Goal: Transaction & Acquisition: Purchase product/service

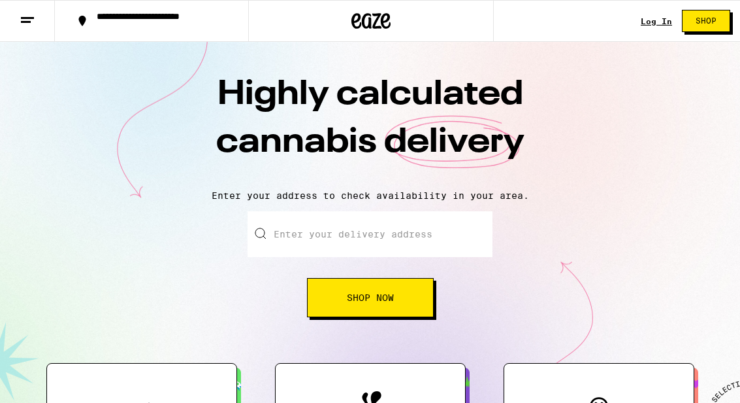
click at [645, 25] on link "Log In" at bounding box center [656, 21] width 31 height 8
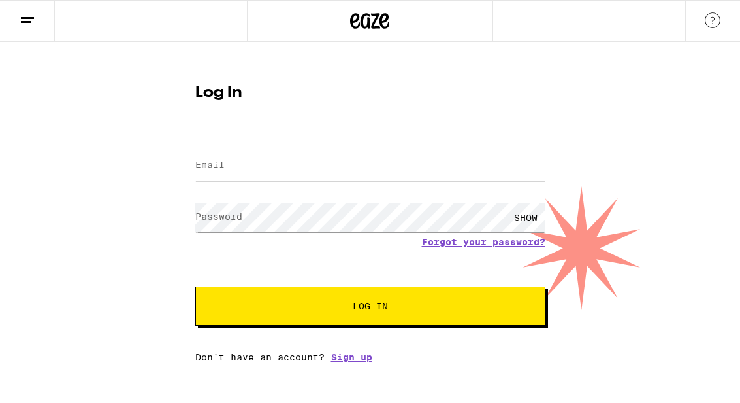
click at [419, 161] on input "Email" at bounding box center [370, 165] width 350 height 29
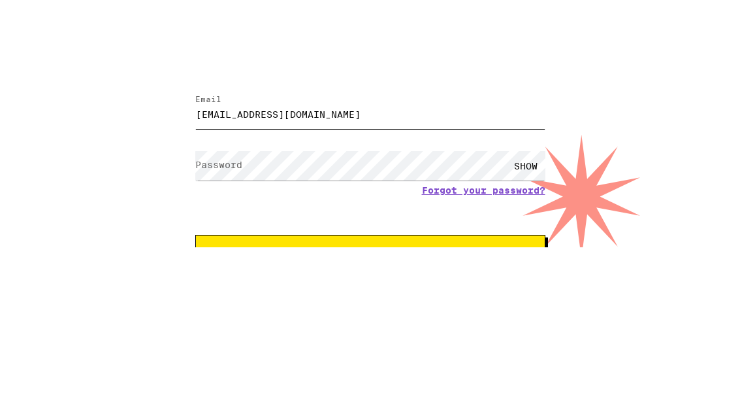
type input "[EMAIL_ADDRESS][DOMAIN_NAME]"
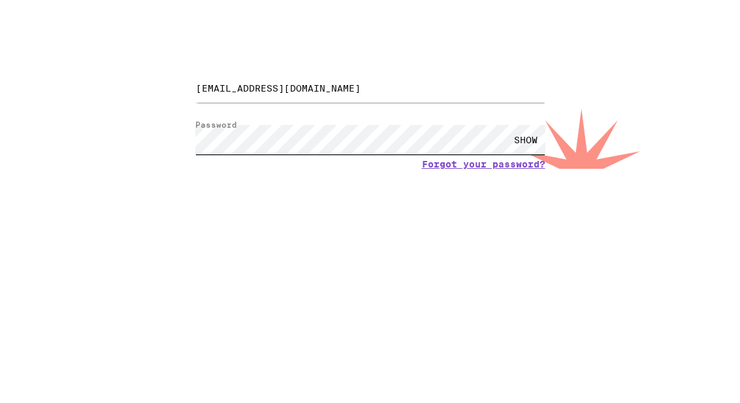
click at [370, 286] on button "Log In" at bounding box center [370, 305] width 350 height 39
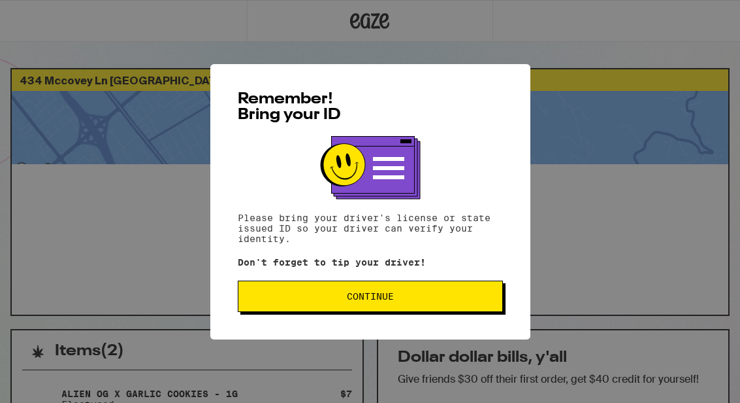
click at [450, 305] on button "Continue" at bounding box center [370, 295] width 265 height 31
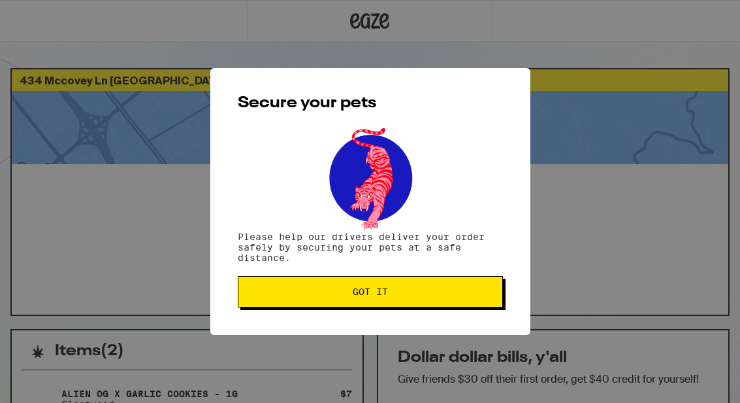
click at [456, 289] on button "Got it" at bounding box center [370, 291] width 265 height 31
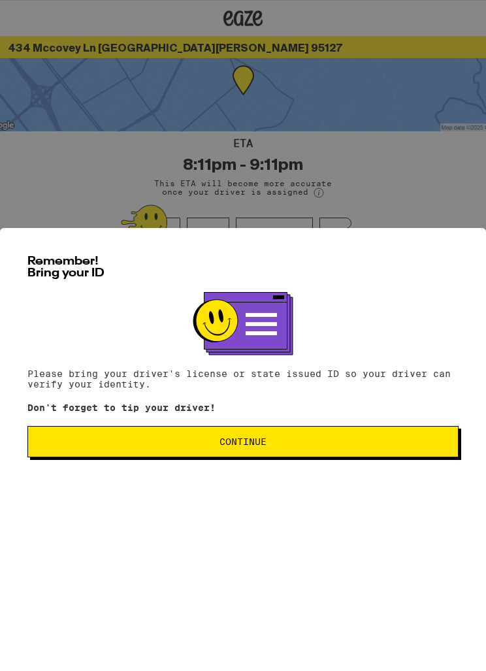
click at [338, 436] on button "Continue" at bounding box center [242, 441] width 431 height 31
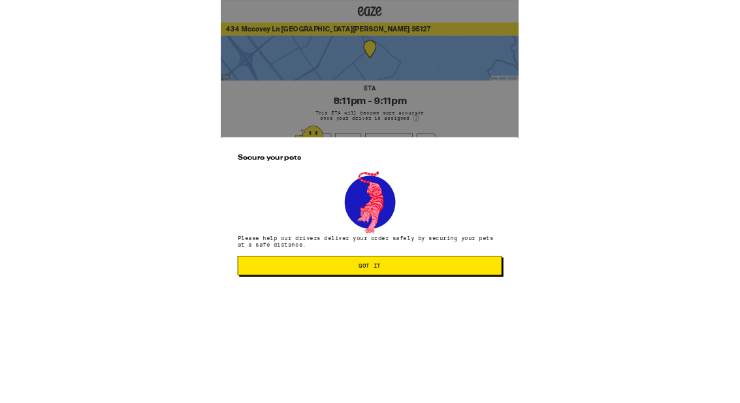
scroll to position [311, 0]
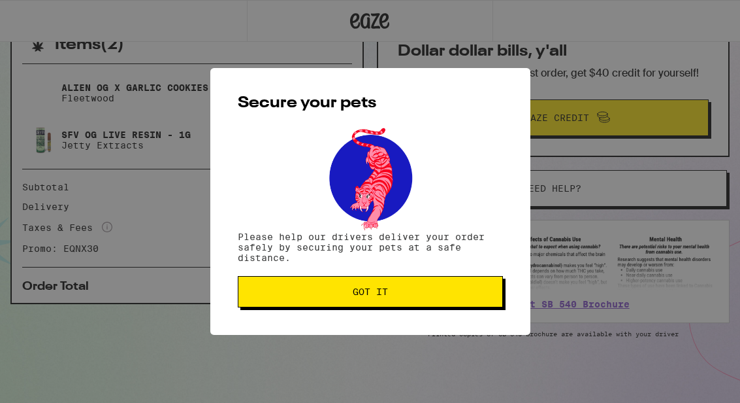
click at [433, 303] on button "Got it" at bounding box center [370, 291] width 265 height 31
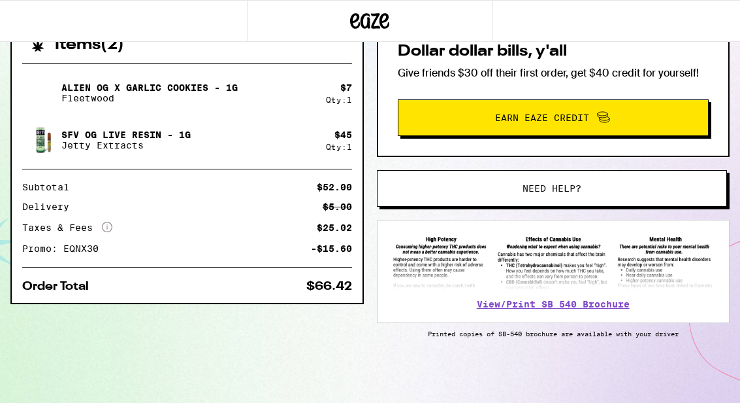
click at [373, 14] on icon at bounding box center [371, 21] width 20 height 16
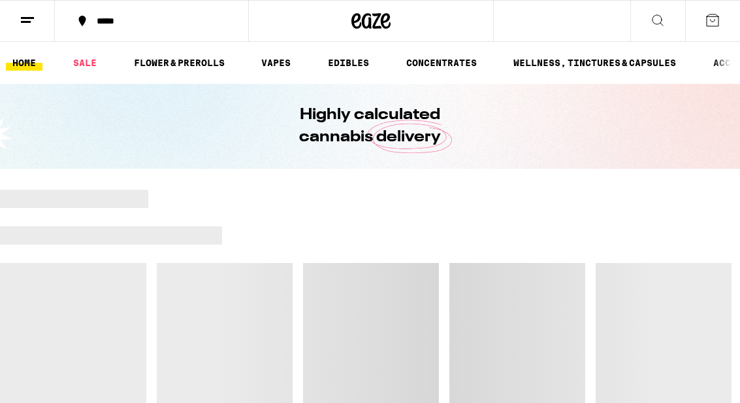
click at [39, 24] on button at bounding box center [27, 21] width 55 height 41
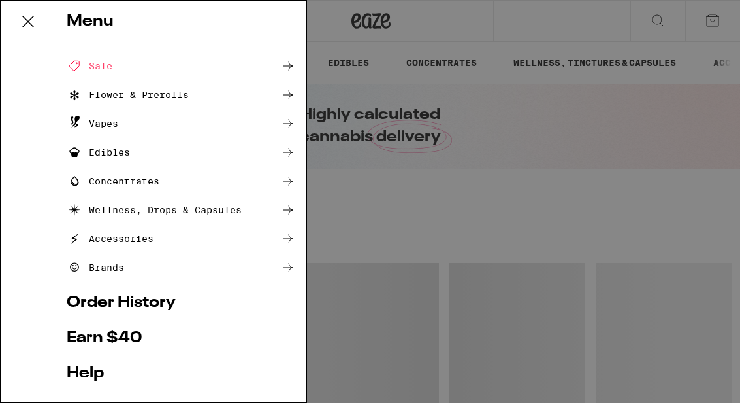
scroll to position [48, 0]
click at [182, 301] on link "Order History" at bounding box center [181, 303] width 229 height 16
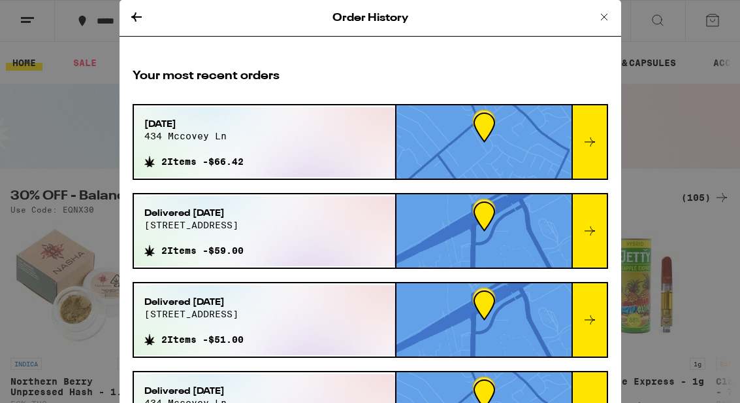
click at [486, 135] on div at bounding box center [589, 141] width 35 height 73
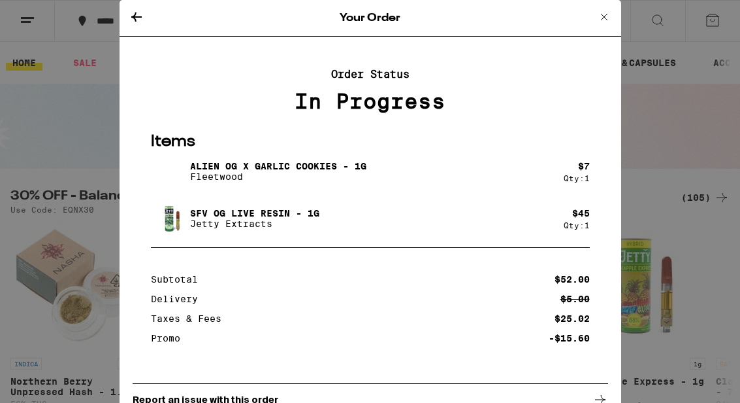
click at [486, 16] on icon at bounding box center [605, 17] width 16 height 16
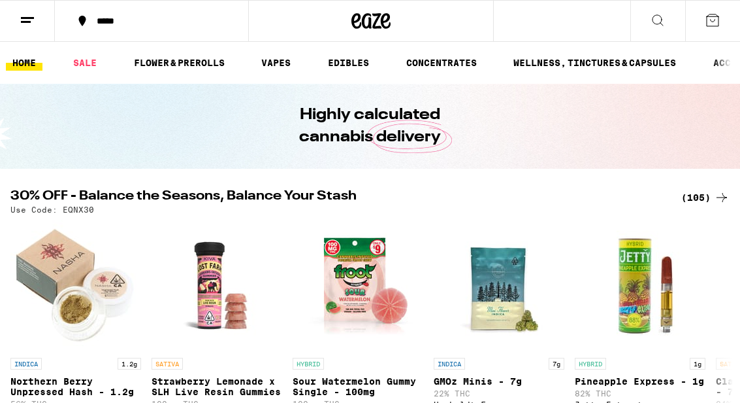
click at [486, 16] on icon at bounding box center [713, 20] width 12 height 12
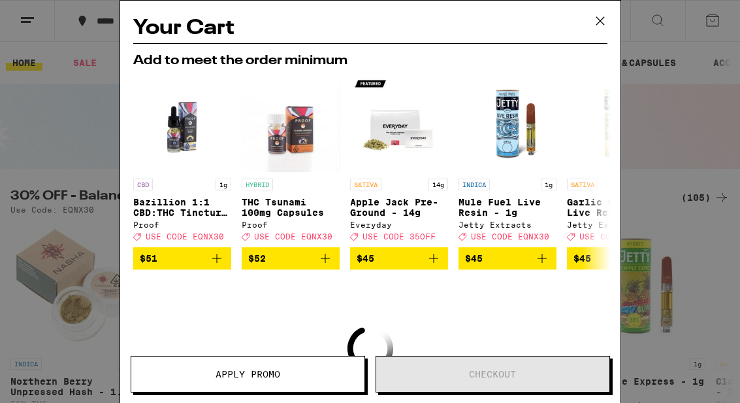
click at [432, 265] on icon "Add to bag" at bounding box center [434, 258] width 16 height 16
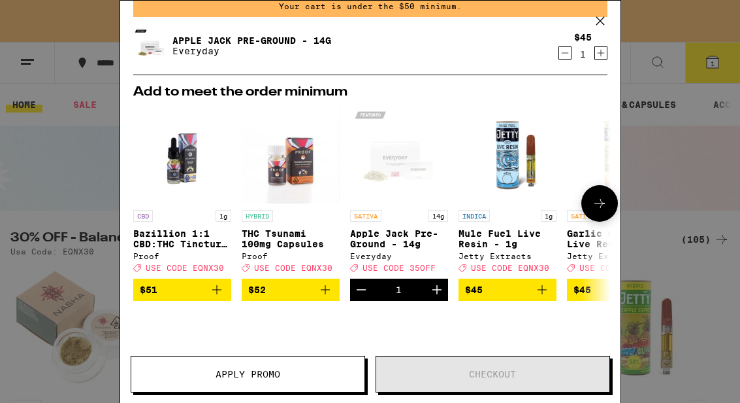
scroll to position [65, 0]
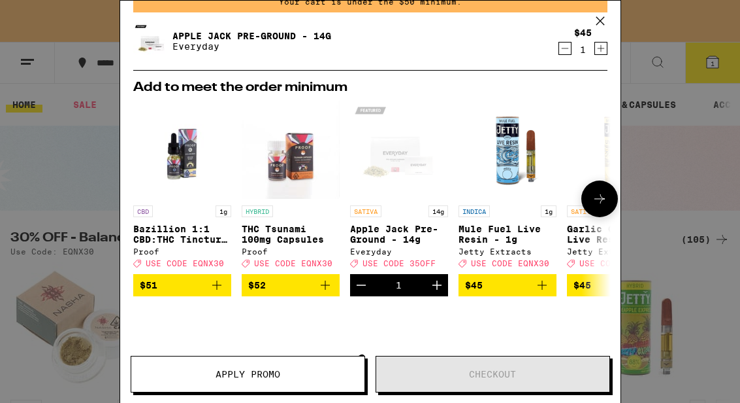
click at [486, 293] on icon "Add to bag" at bounding box center [543, 285] width 16 height 16
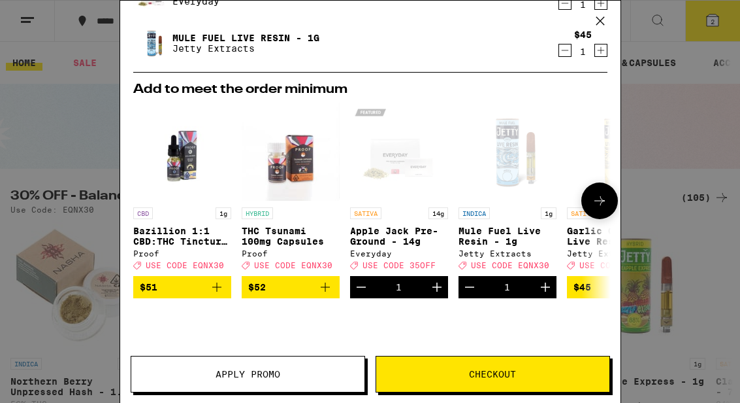
click at [486, 374] on span "Checkout" at bounding box center [492, 373] width 233 height 9
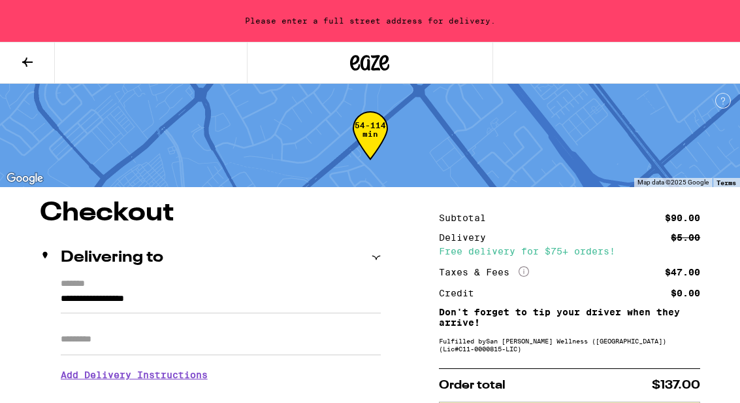
click at [36, 69] on button at bounding box center [27, 62] width 55 height 41
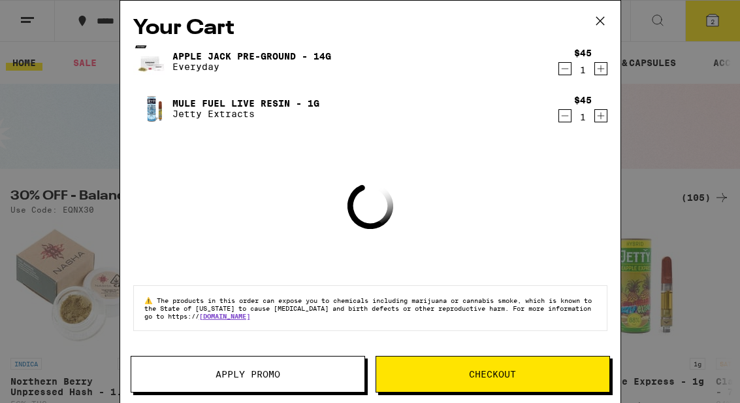
click at [486, 21] on icon at bounding box center [601, 21] width 20 height 20
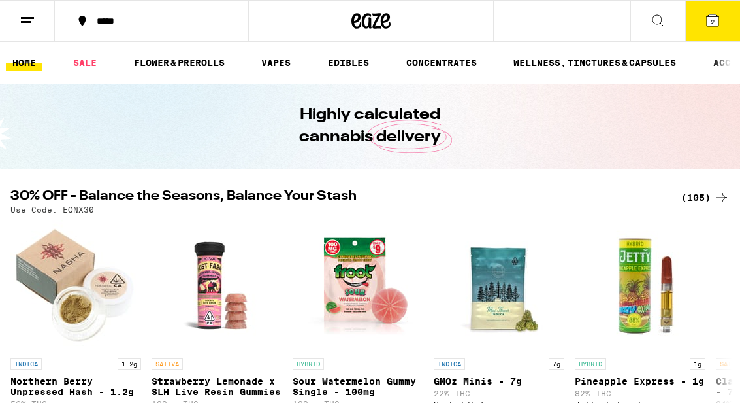
click at [41, 29] on button at bounding box center [27, 21] width 55 height 41
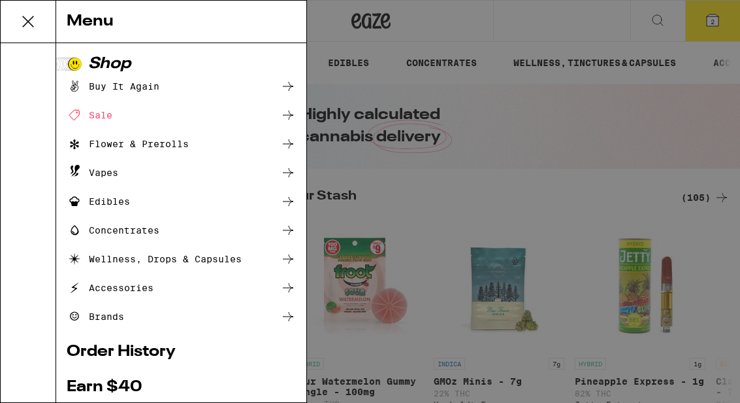
click at [368, 29] on div "Menu Shop Buy It Again Sale Flower & Prerolls Vapes Edibles Concentrates Wellne…" at bounding box center [370, 201] width 740 height 403
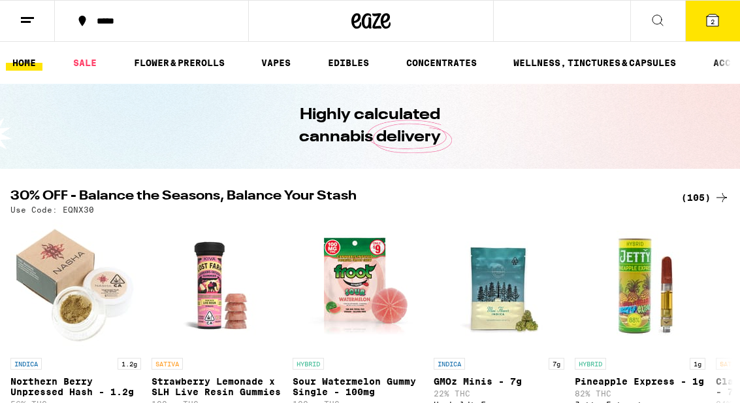
click at [364, 21] on icon at bounding box center [371, 21] width 39 height 24
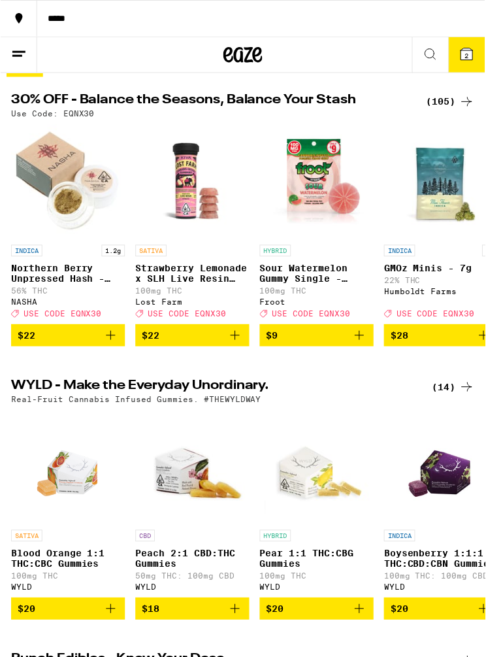
scroll to position [24, 0]
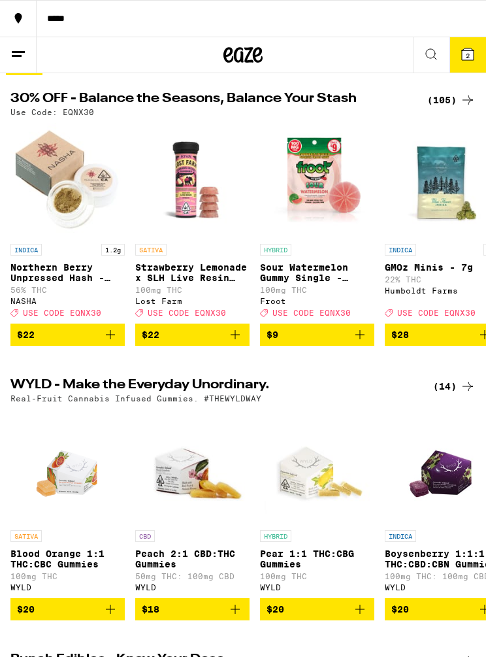
click at [245, 47] on icon at bounding box center [242, 55] width 39 height 24
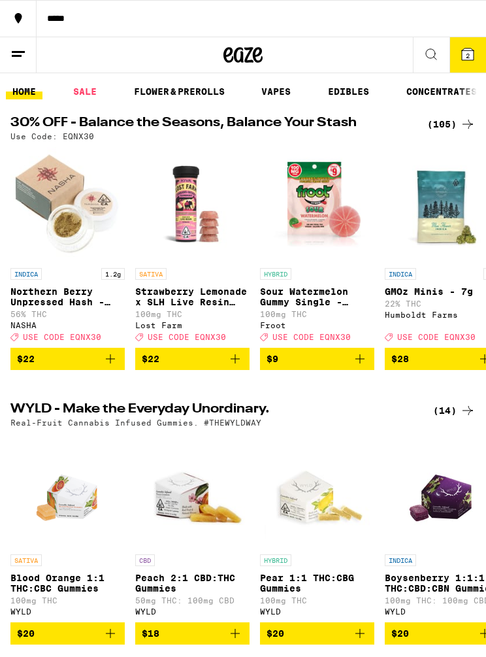
click at [4, 33] on div at bounding box center [18, 18] width 37 height 37
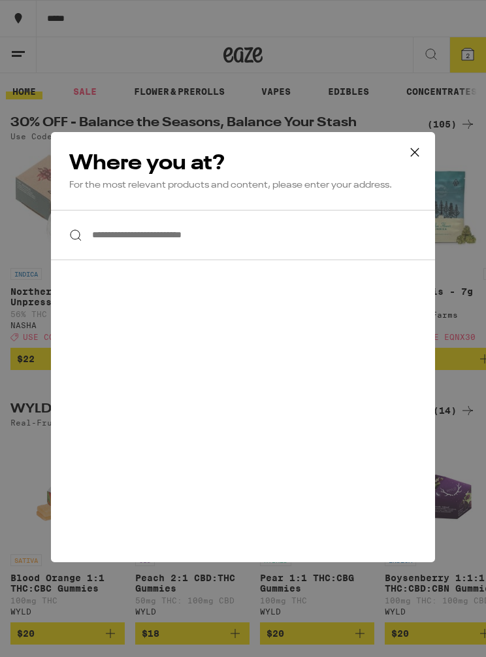
click at [423, 174] on button at bounding box center [415, 153] width 41 height 42
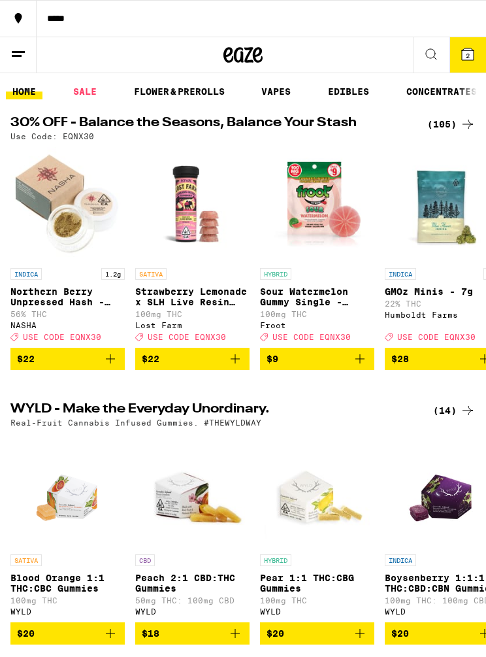
click at [14, 84] on link "HOME" at bounding box center [24, 92] width 37 height 16
click at [22, 72] on button at bounding box center [18, 55] width 37 height 36
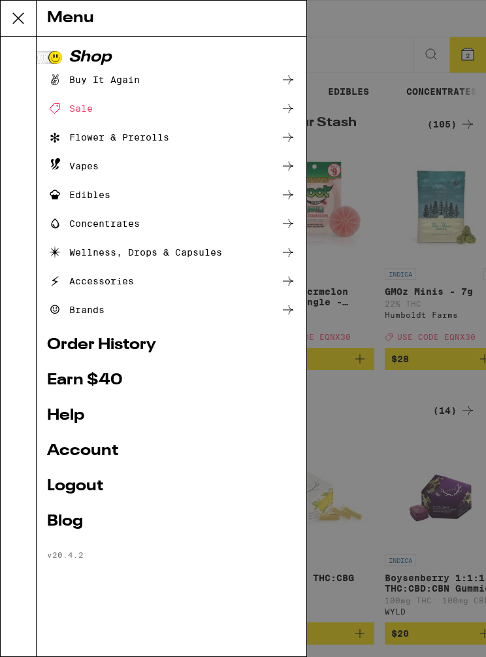
click at [78, 472] on ul "Shop Buy It Again Sale Flower & Prerolls Vapes Edibles Concentrates Wellness, D…" at bounding box center [171, 305] width 249 height 510
click at [65, 479] on link "Logout" at bounding box center [171, 486] width 249 height 16
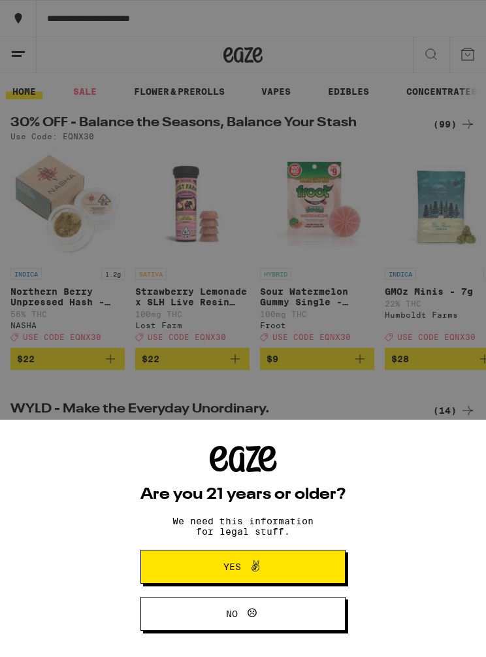
click at [22, 23] on div "Are you 21 years or older? We need this information for legal stuff. Yes No" at bounding box center [243, 328] width 486 height 657
click at [11, 50] on div "Are you 21 years or older? We need this information for legal stuff. Yes No" at bounding box center [243, 328] width 486 height 657
click at [297, 559] on button "Yes" at bounding box center [243, 567] width 205 height 34
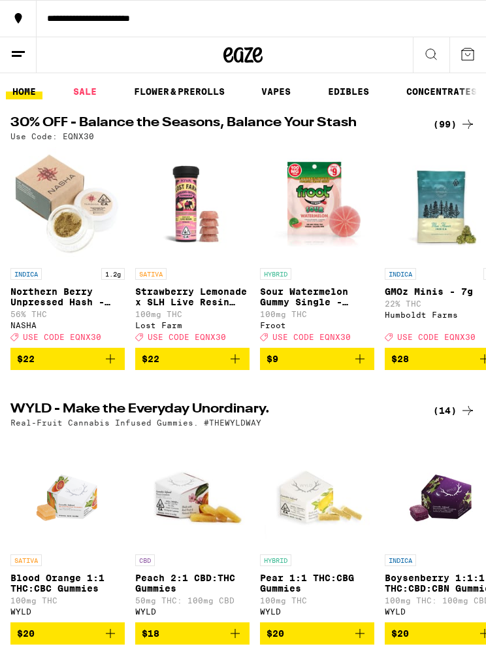
click at [18, 57] on icon at bounding box center [18, 54] width 16 height 16
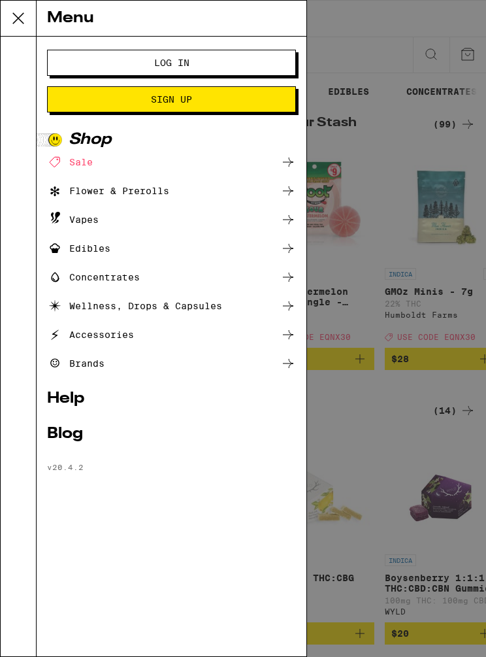
click at [78, 60] on button "Log In" at bounding box center [171, 63] width 249 height 26
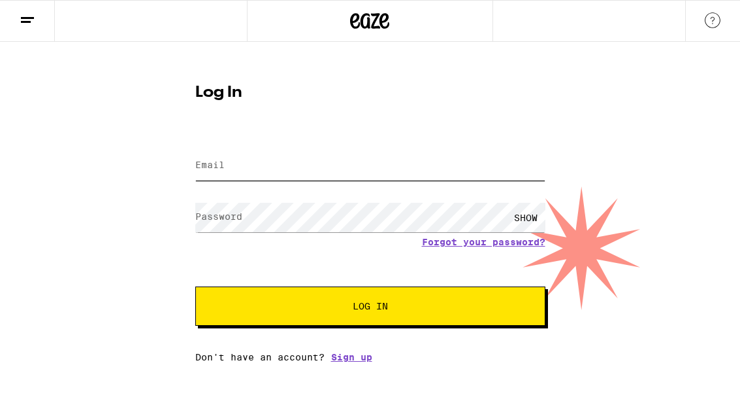
click at [461, 156] on input "Email" at bounding box center [370, 165] width 350 height 29
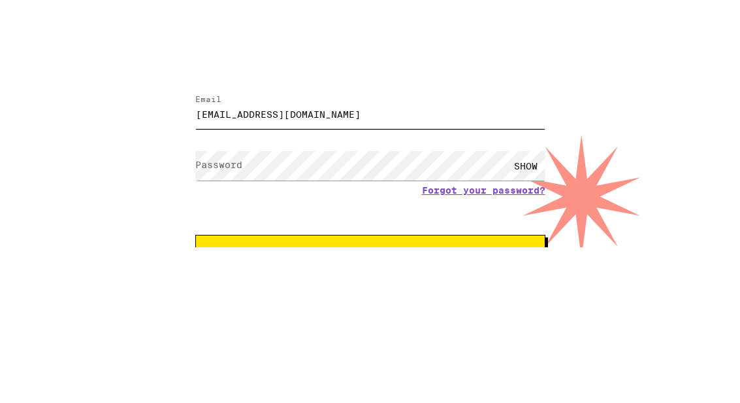
type input "jaynovasun@gmail.com"
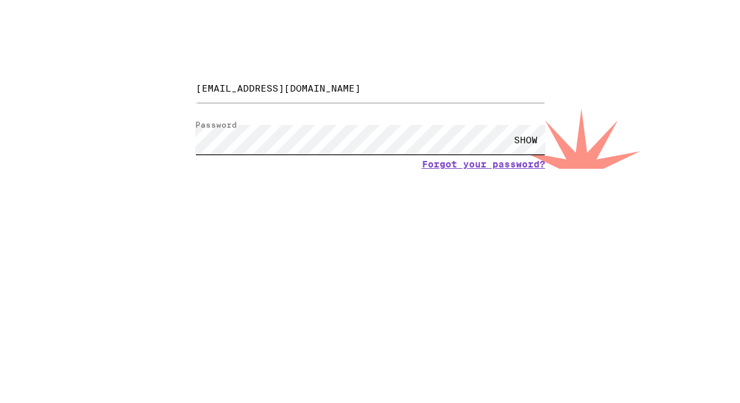
click at [370, 286] on button "Log In" at bounding box center [370, 305] width 350 height 39
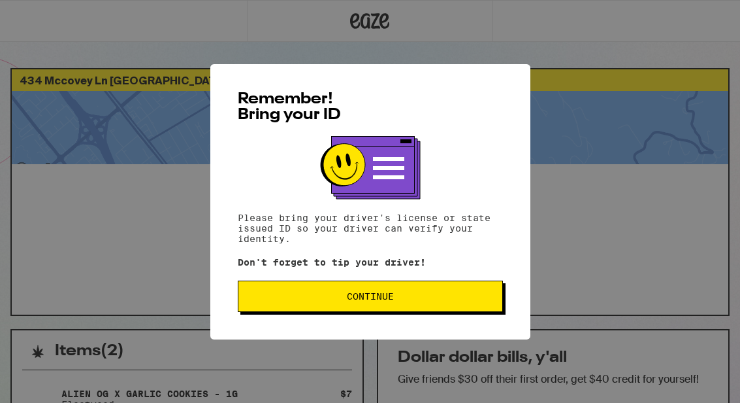
click at [474, 301] on span "Continue" at bounding box center [370, 295] width 243 height 9
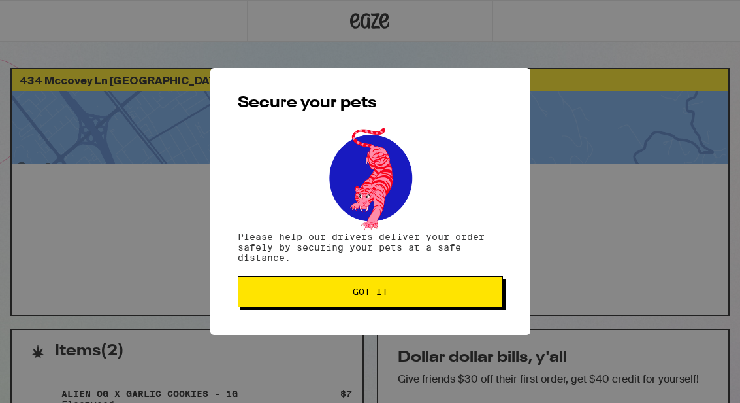
click at [461, 302] on button "Got it" at bounding box center [370, 291] width 265 height 31
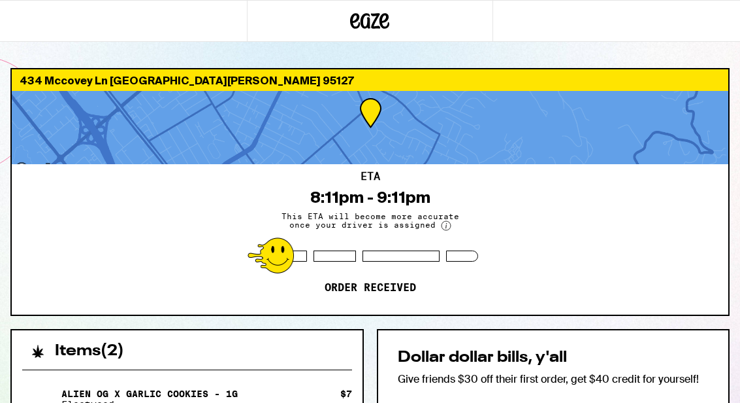
click at [486, 125] on div at bounding box center [370, 127] width 717 height 73
click at [486, 124] on div at bounding box center [370, 127] width 717 height 73
click at [486, 131] on div at bounding box center [370, 127] width 717 height 73
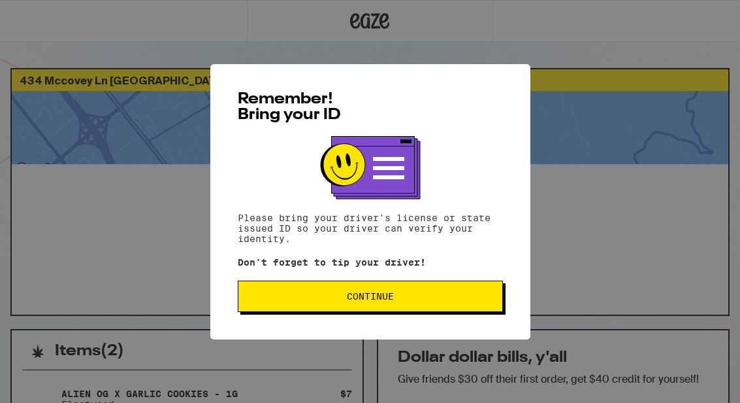
click at [416, 294] on button "Continue" at bounding box center [370, 295] width 265 height 31
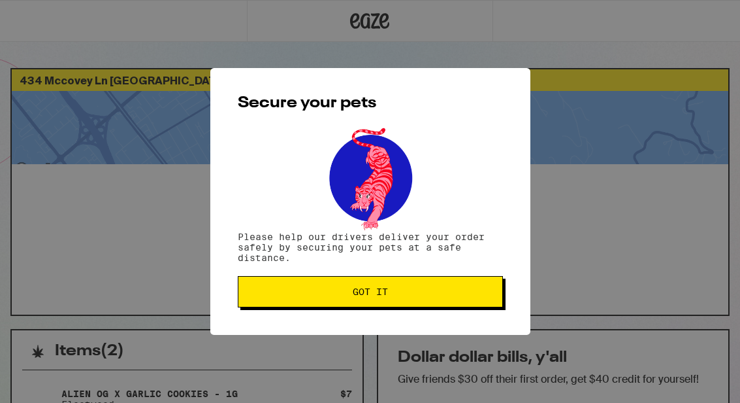
click at [427, 296] on span "Got it" at bounding box center [370, 291] width 243 height 9
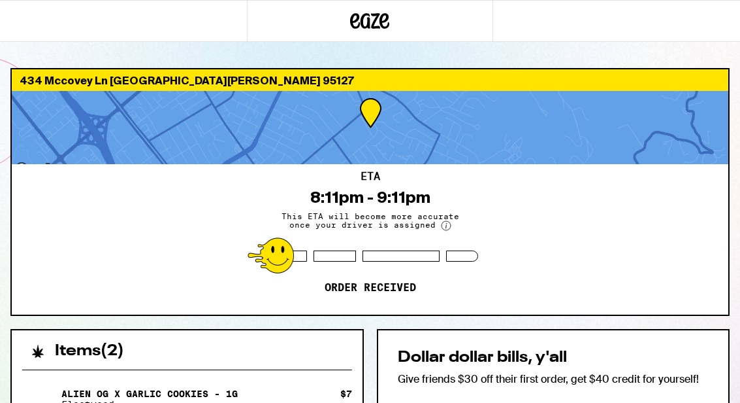
click at [684, 357] on h2 "Dollar dollar bills, y'all" at bounding box center [554, 358] width 312 height 16
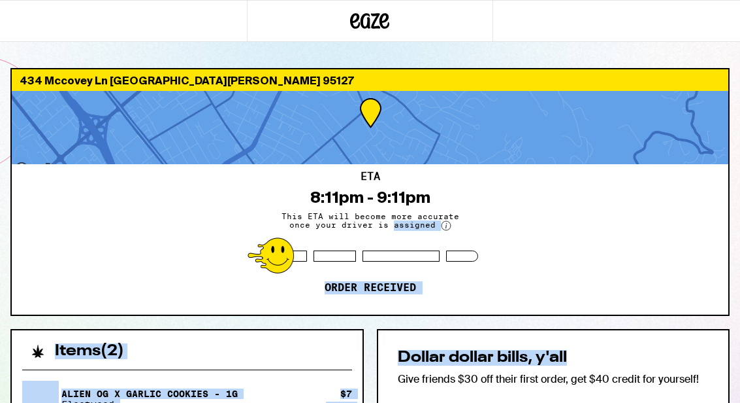
click at [712, 386] on div "Dollar dollar bills, y'all Give friends $30 off their first order, get $40 cred…" at bounding box center [554, 396] width 354 height 134
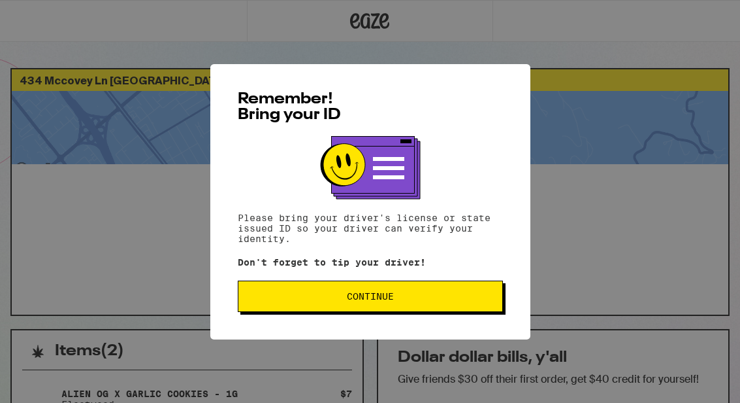
click at [393, 287] on button "Continue" at bounding box center [370, 295] width 265 height 31
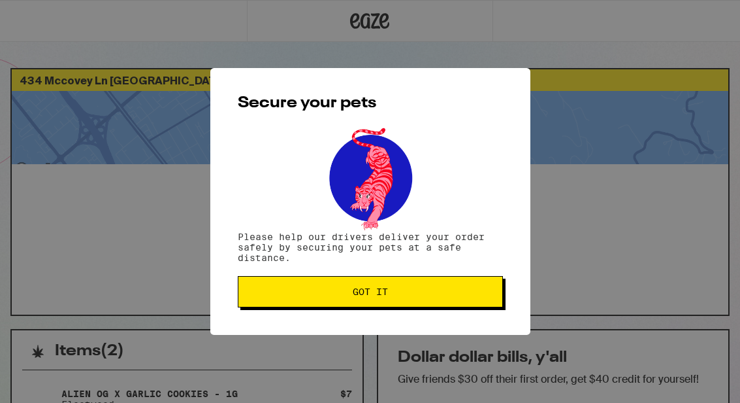
click at [419, 296] on span "Got it" at bounding box center [370, 291] width 243 height 9
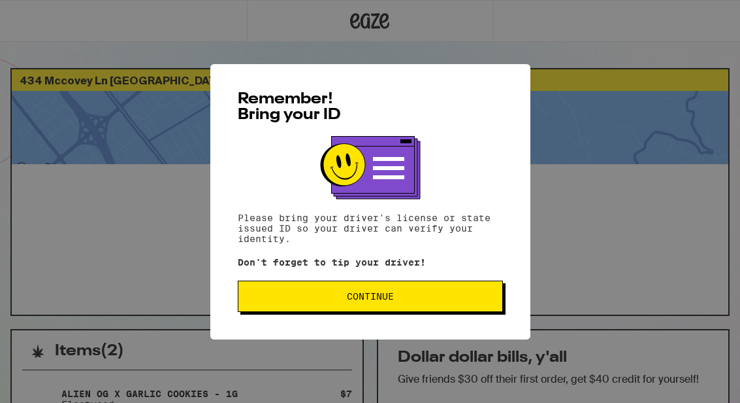
click at [442, 305] on button "Continue" at bounding box center [370, 295] width 265 height 31
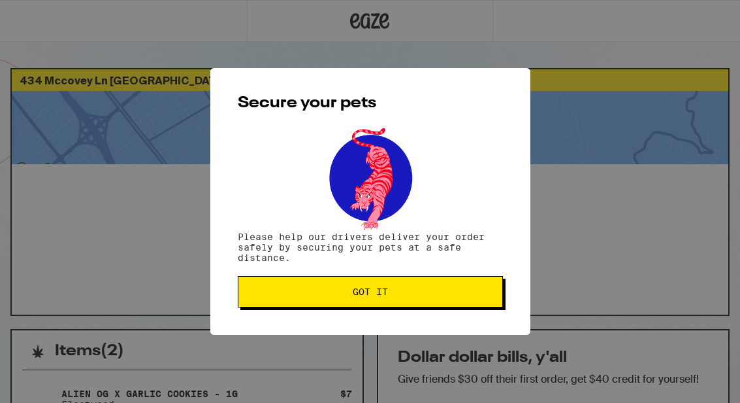
click at [462, 284] on button "Got it" at bounding box center [370, 291] width 265 height 31
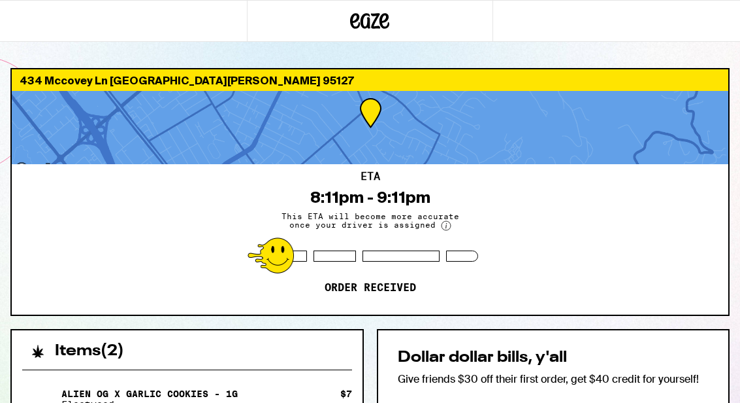
click at [379, 9] on icon at bounding box center [369, 21] width 39 height 24
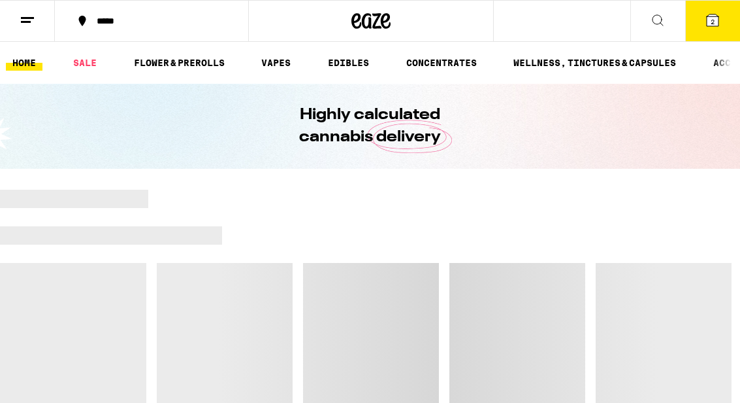
click at [23, 30] on button at bounding box center [27, 21] width 55 height 41
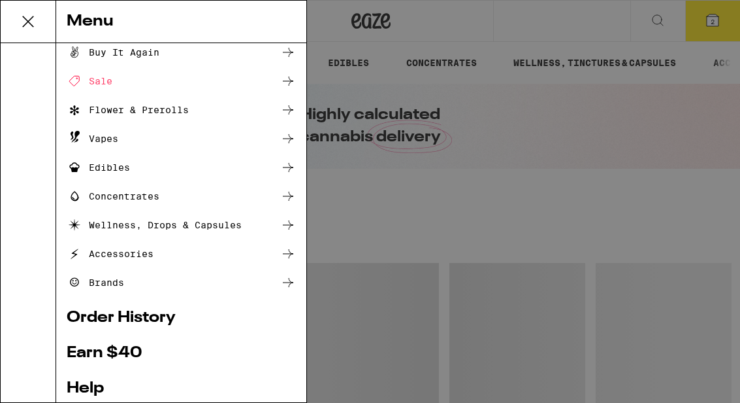
scroll to position [39, 0]
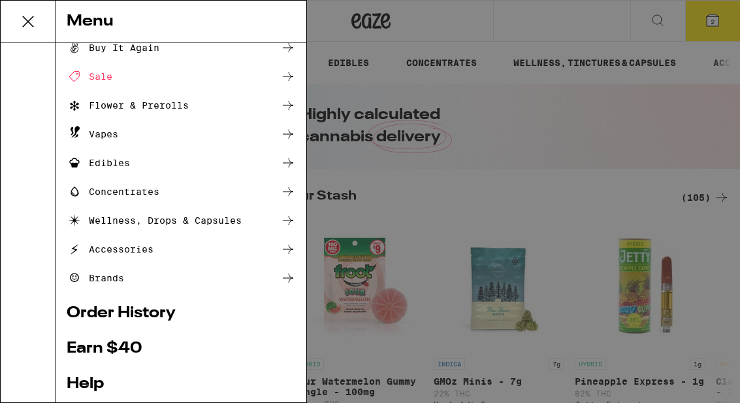
click at [176, 314] on link "Order History" at bounding box center [181, 313] width 229 height 16
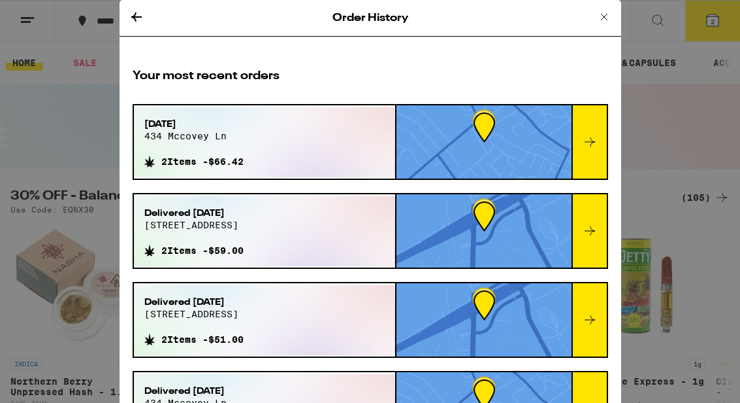
click at [371, 140] on div "Sep 22, 2025 434 mccovey ln 2 Items - $66.42" at bounding box center [265, 142] width 262 height 70
click at [590, 143] on icon at bounding box center [590, 142] width 16 height 16
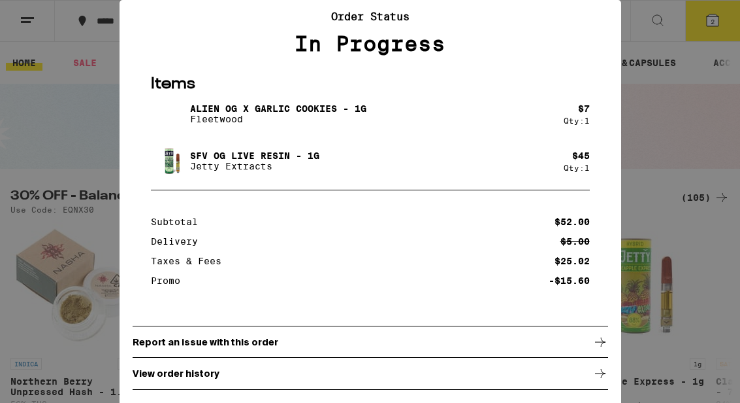
scroll to position [63, 0]
click at [267, 372] on div "View order history" at bounding box center [371, 373] width 476 height 33
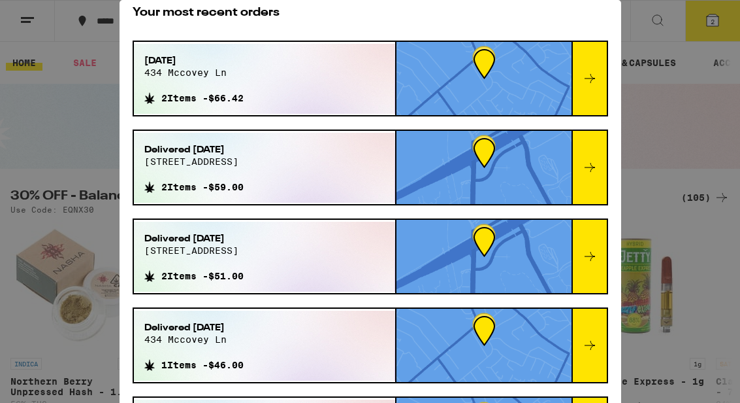
click at [28, 27] on div "Order History Your most recent orders Sep 22, 2025 434 mccovey ln 2 Items - $66…" at bounding box center [370, 201] width 740 height 403
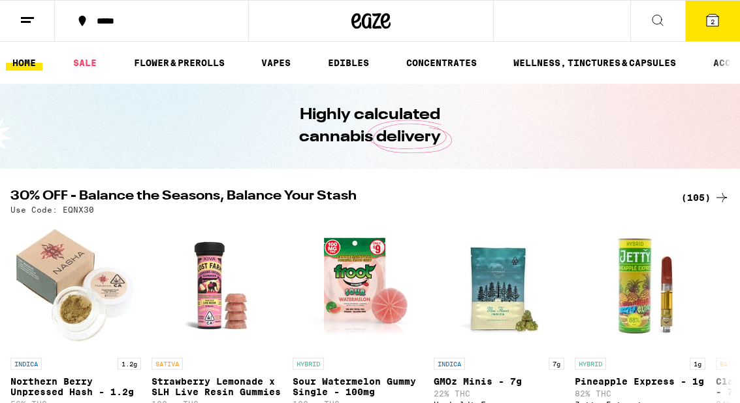
click at [33, 18] on line at bounding box center [27, 18] width 13 height 0
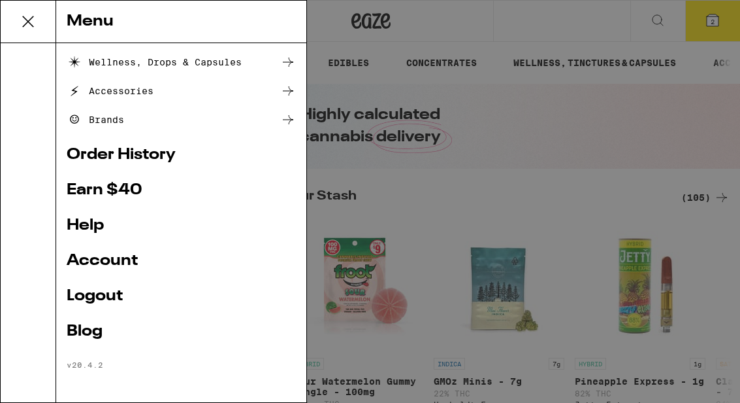
scroll to position [199, 0]
click at [131, 253] on link "Account" at bounding box center [181, 261] width 229 height 16
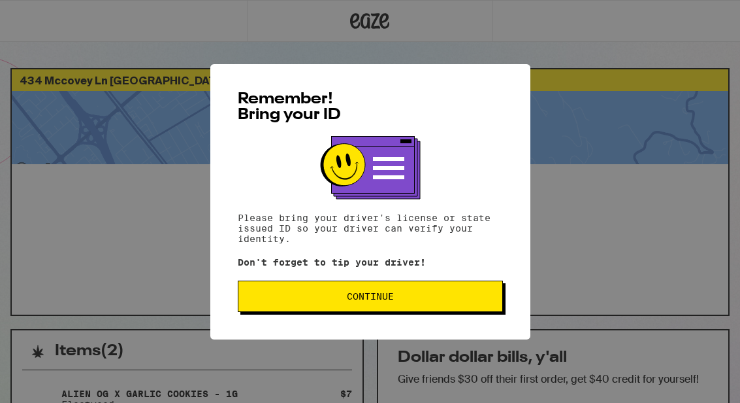
click at [460, 297] on span "Continue" at bounding box center [370, 295] width 243 height 9
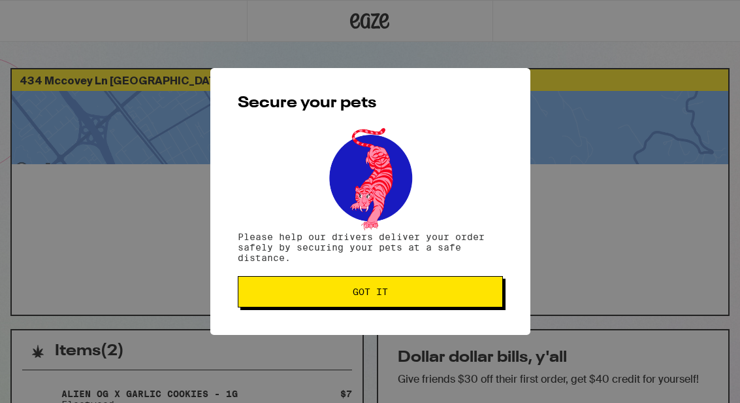
click at [471, 290] on span "Got it" at bounding box center [370, 291] width 243 height 9
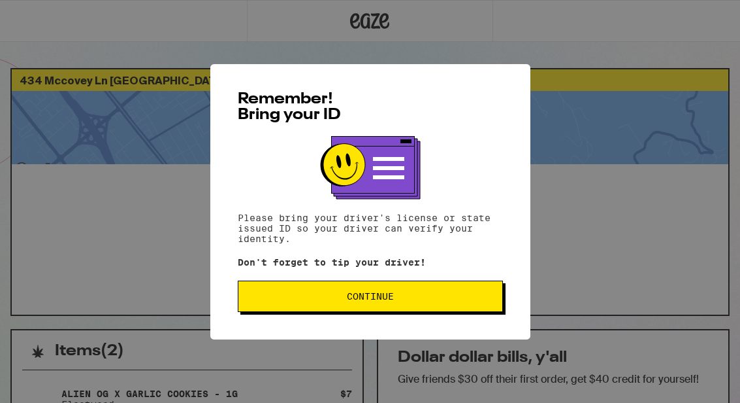
click at [422, 305] on button "Continue" at bounding box center [370, 295] width 265 height 31
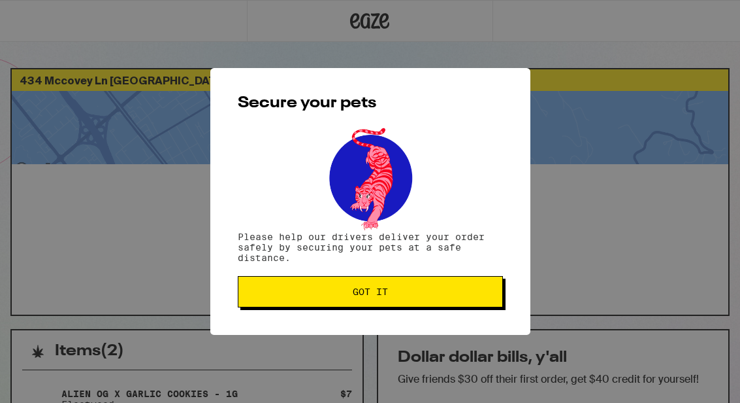
click at [448, 305] on button "Got it" at bounding box center [370, 291] width 265 height 31
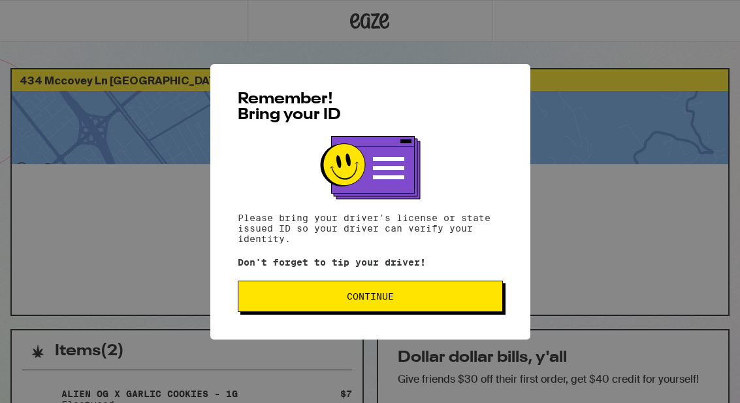
click at [467, 286] on button "Continue" at bounding box center [370, 295] width 265 height 31
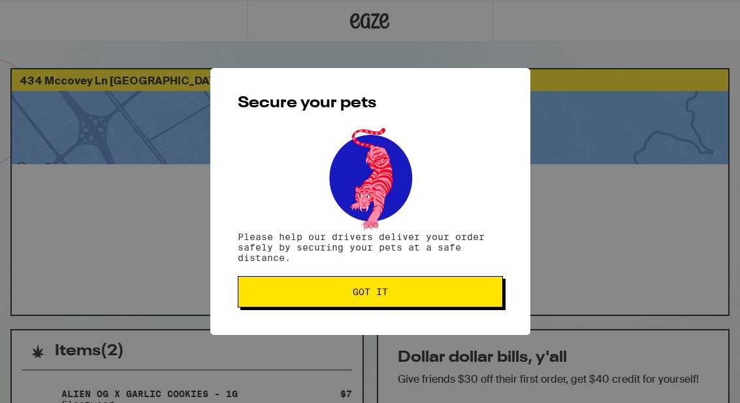
click at [452, 287] on button "Got it" at bounding box center [370, 291] width 265 height 31
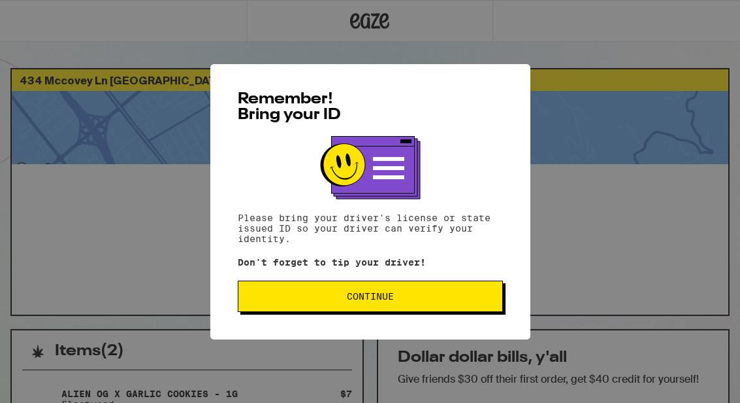
click at [441, 306] on button "Continue" at bounding box center [370, 295] width 265 height 31
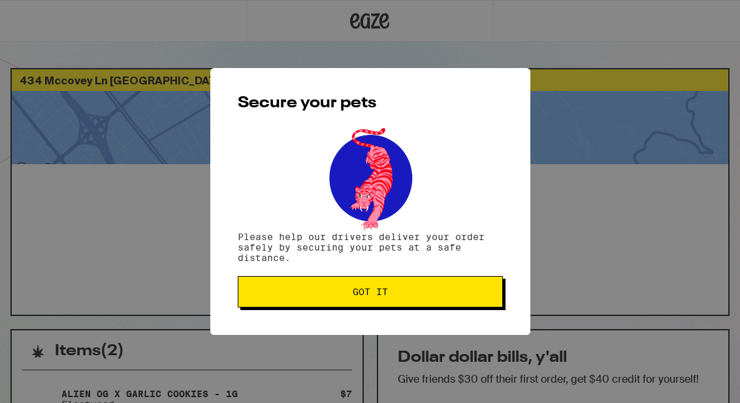
click at [472, 284] on button "Got it" at bounding box center [370, 291] width 265 height 31
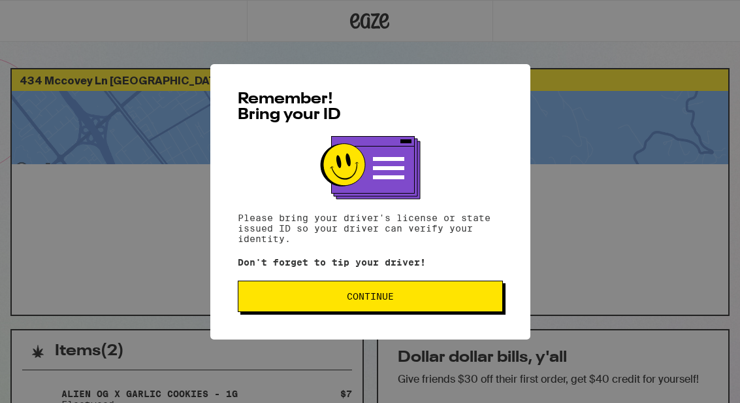
click at [446, 295] on span "Continue" at bounding box center [370, 295] width 243 height 9
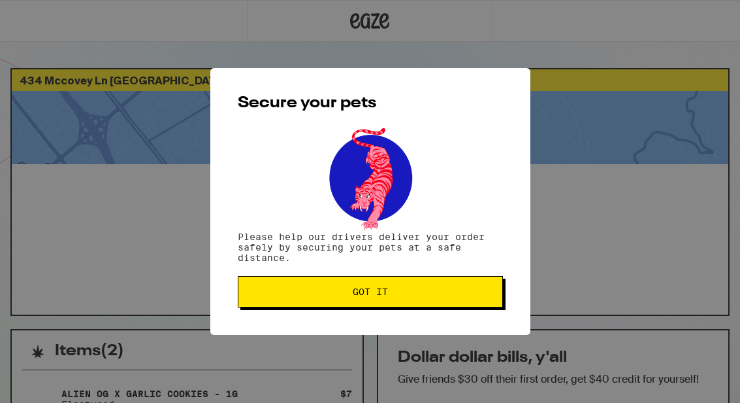
click at [425, 283] on button "Got it" at bounding box center [370, 291] width 265 height 31
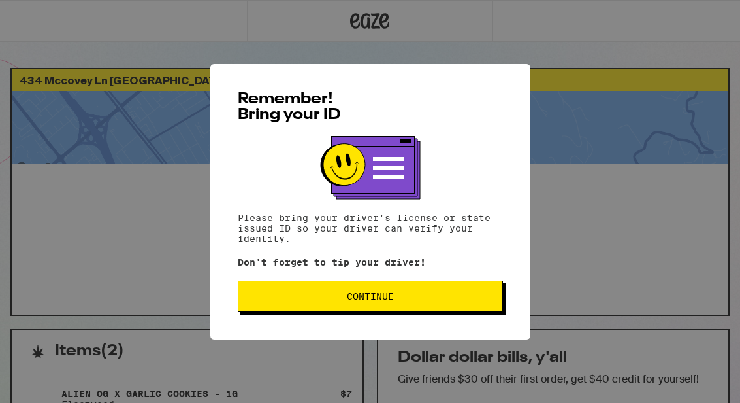
click at [404, 306] on button "Continue" at bounding box center [370, 295] width 265 height 31
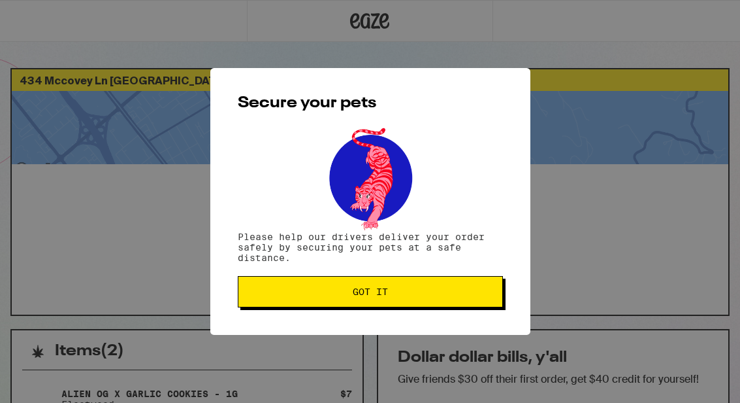
click at [417, 301] on button "Got it" at bounding box center [370, 291] width 265 height 31
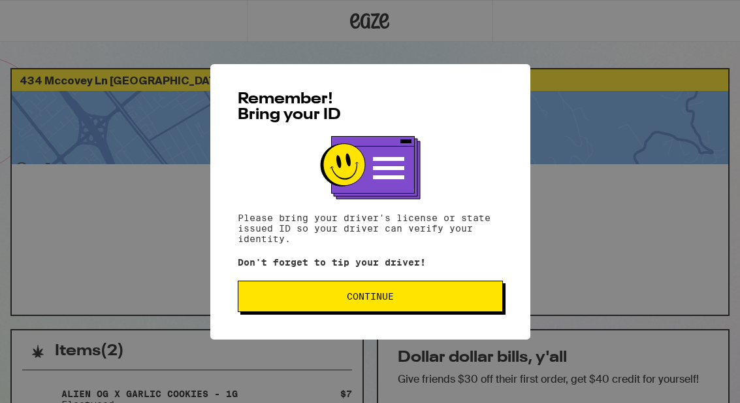
click at [462, 288] on button "Continue" at bounding box center [370, 295] width 265 height 31
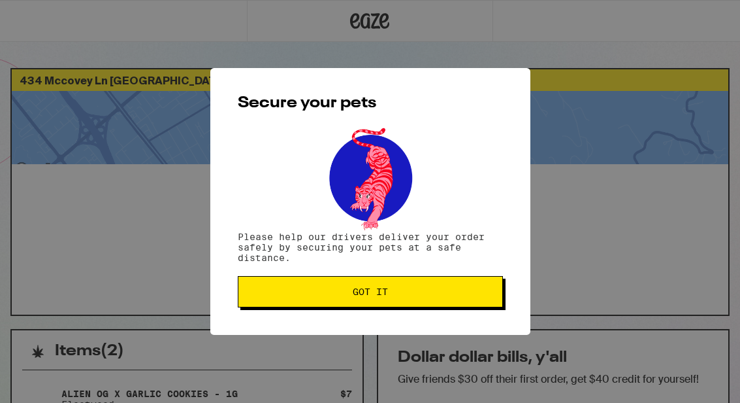
click at [471, 288] on button "Got it" at bounding box center [370, 291] width 265 height 31
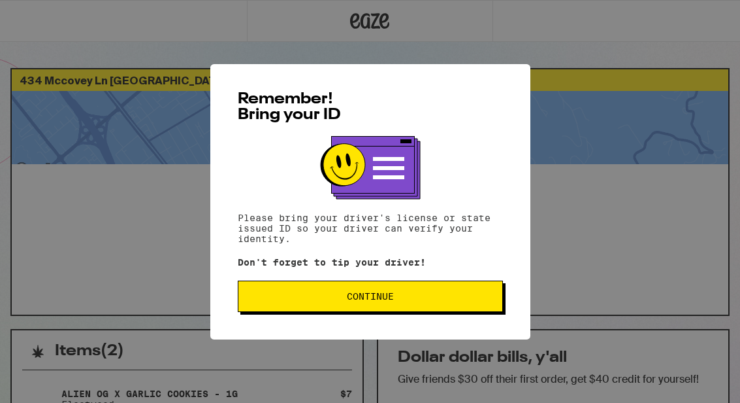
click at [465, 297] on span "Continue" at bounding box center [370, 295] width 243 height 9
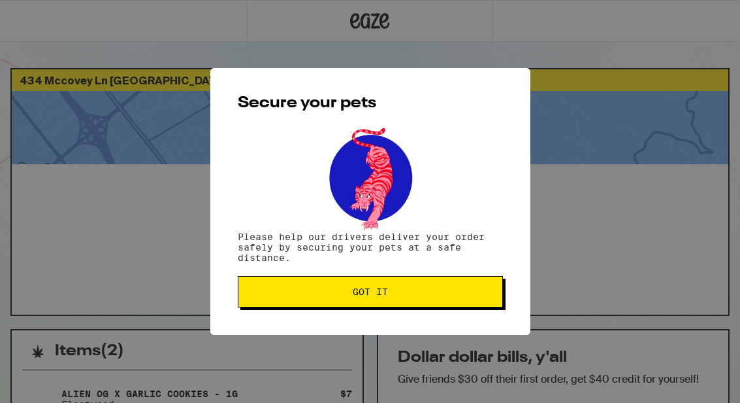
click at [474, 301] on button "Got it" at bounding box center [370, 291] width 265 height 31
